Goal: Purchase product/service

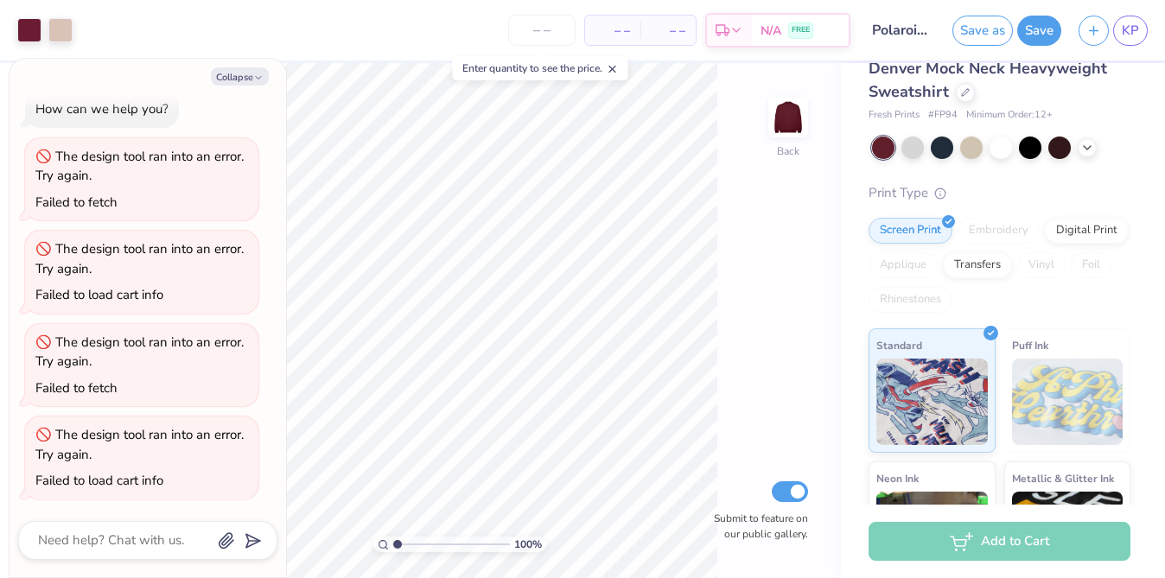
scroll to position [54, 0]
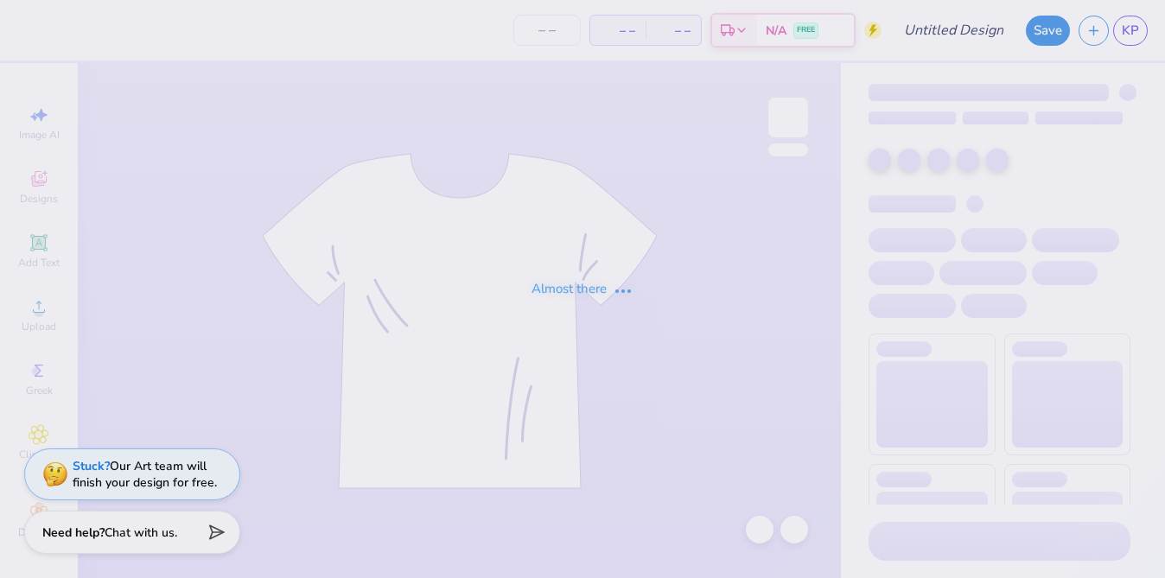
click at [595, 240] on div "Almost there" at bounding box center [582, 289] width 1165 height 578
click at [557, 319] on div "Almost there" at bounding box center [582, 289] width 1165 height 578
click at [544, 304] on div "Almost there" at bounding box center [582, 289] width 1165 height 578
drag, startPoint x: 529, startPoint y: 297, endPoint x: 514, endPoint y: 282, distance: 21.4
click at [514, 282] on div "Almost there" at bounding box center [582, 289] width 1165 height 578
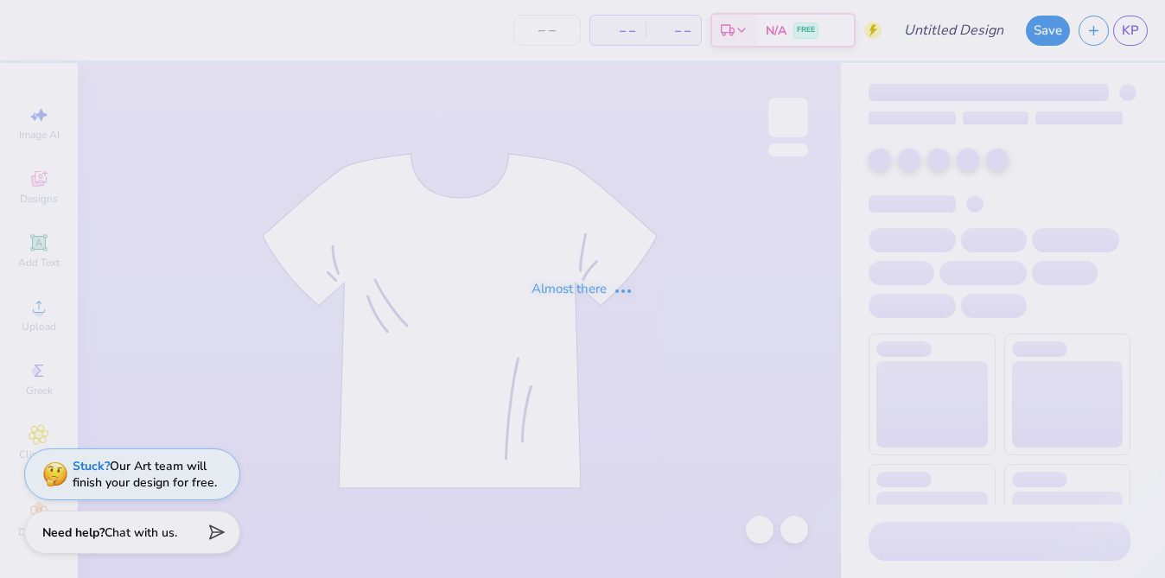
click at [569, 348] on div "Almost there" at bounding box center [582, 289] width 1165 height 578
click at [565, 349] on div "Almost there" at bounding box center [582, 289] width 1165 height 578
drag, startPoint x: 565, startPoint y: 349, endPoint x: 561, endPoint y: 266, distance: 83.1
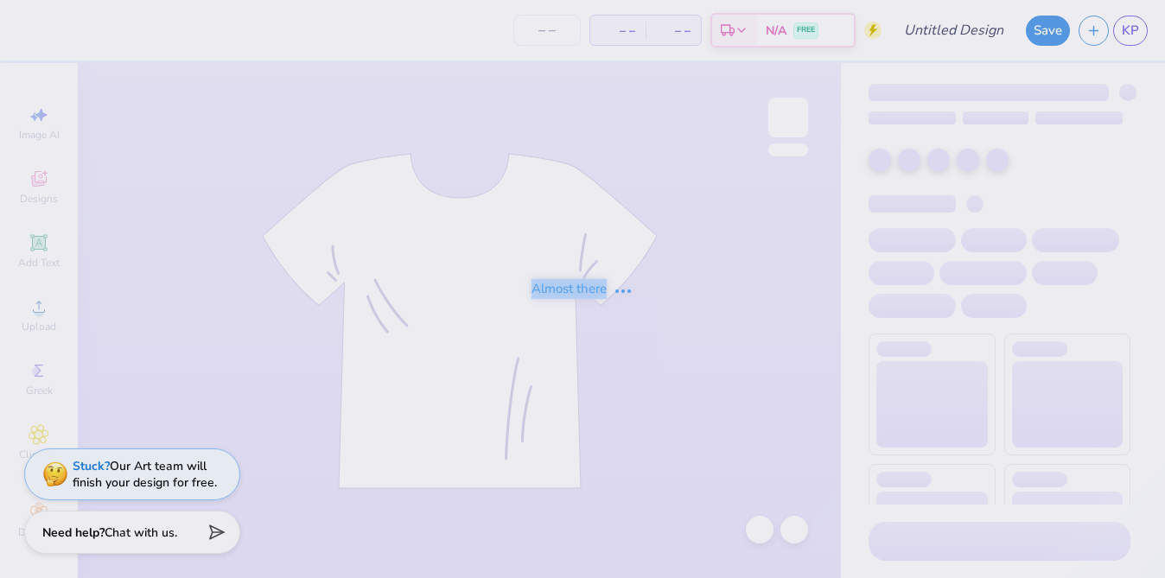
click at [561, 266] on div "Almost there" at bounding box center [582, 289] width 1165 height 578
click at [196, 204] on div "Almost there" at bounding box center [582, 289] width 1165 height 578
